Goal: Task Accomplishment & Management: Complete application form

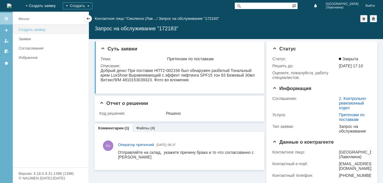
click at [41, 31] on div "Создать заявку" at bounding box center [52, 29] width 66 height 4
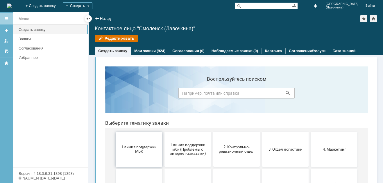
click at [131, 153] on span "1 линия поддержки МБК" at bounding box center [138, 148] width 43 height 9
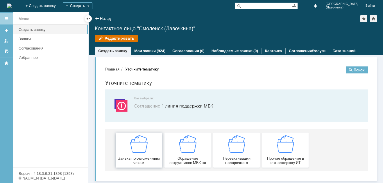
click at [133, 152] on img at bounding box center [138, 143] width 17 height 17
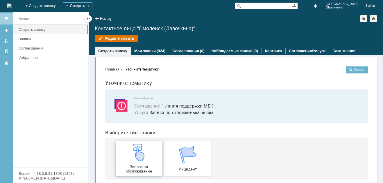
click at [135, 156] on img at bounding box center [138, 151] width 17 height 17
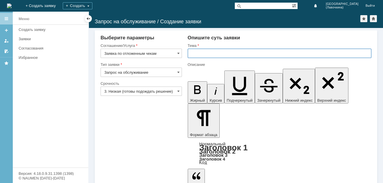
paste input "Заявка по отложенным чекам"
type input "Заявка по отложенным чекам"
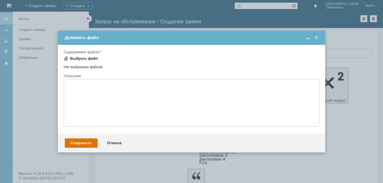
click at [82, 58] on div "Выбрать файл" at bounding box center [84, 58] width 28 height 5
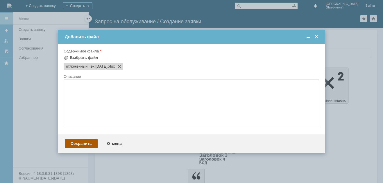
click at [81, 144] on div "Сохранить" at bounding box center [81, 143] width 33 height 9
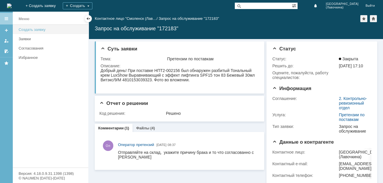
click at [40, 30] on div "Создать заявку" at bounding box center [52, 29] width 66 height 4
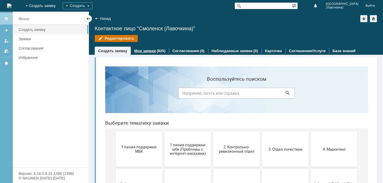
click at [143, 52] on link "Мои заявки" at bounding box center [145, 51] width 22 height 4
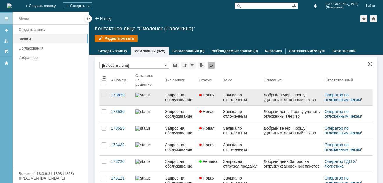
click at [176, 98] on div "Запрос на обслуживание" at bounding box center [180, 96] width 30 height 9
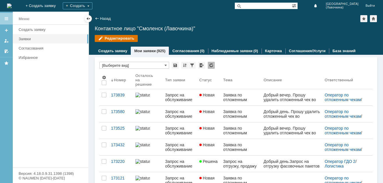
click at [144, 51] on link "Мои заявки" at bounding box center [145, 51] width 22 height 4
